Goal: Task Accomplishment & Management: Manage account settings

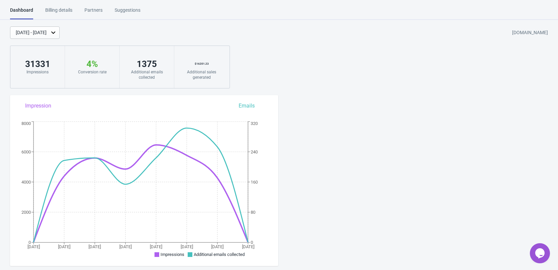
click at [42, 31] on div "[DATE] - [DATE]" at bounding box center [31, 32] width 31 height 7
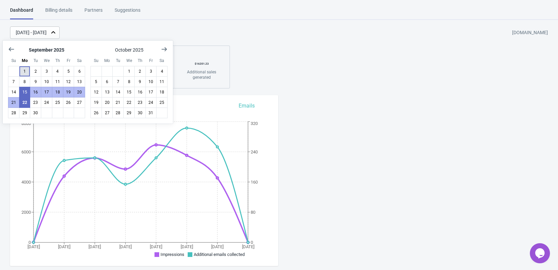
click at [25, 68] on button "1" at bounding box center [24, 71] width 11 height 11
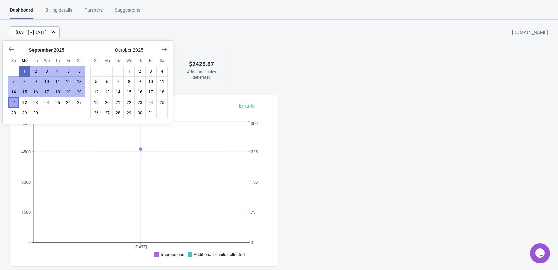
click at [13, 102] on button "21" at bounding box center [13, 102] width 11 height 11
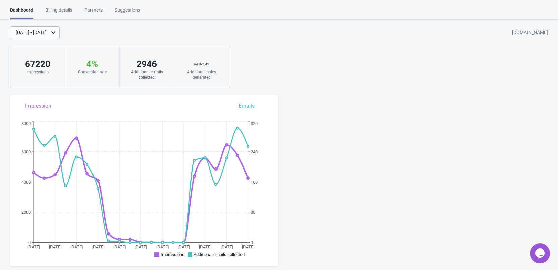
click at [61, 8] on div "Billing details" at bounding box center [58, 13] width 27 height 12
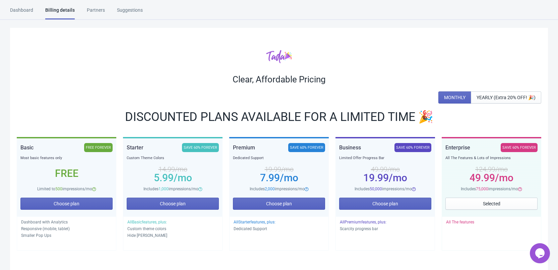
click at [22, 12] on div "Dashboard" at bounding box center [21, 13] width 23 height 12
